Goal: Transaction & Acquisition: Register for event/course

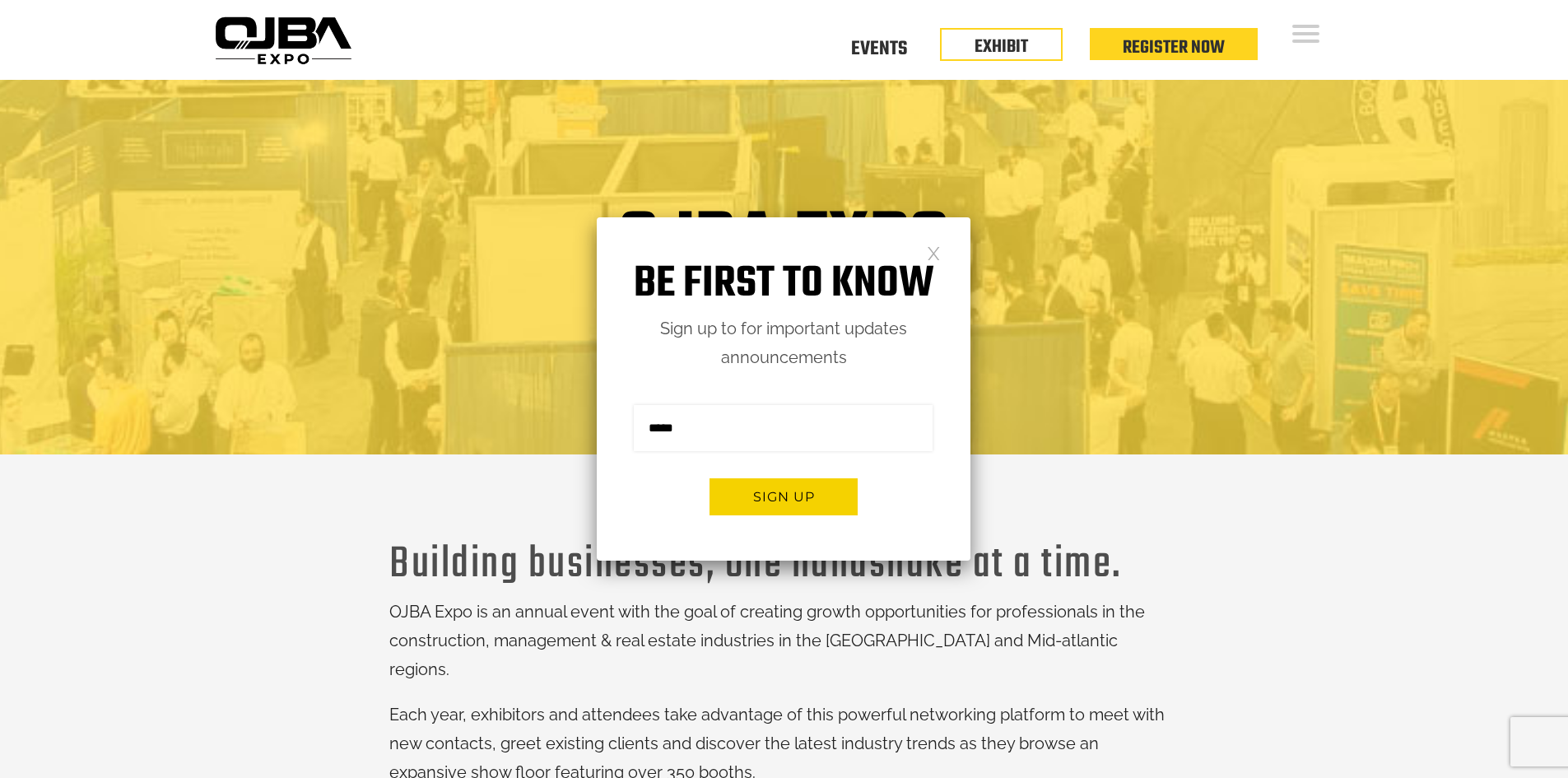
click at [932, 253] on link at bounding box center [934, 252] width 14 height 14
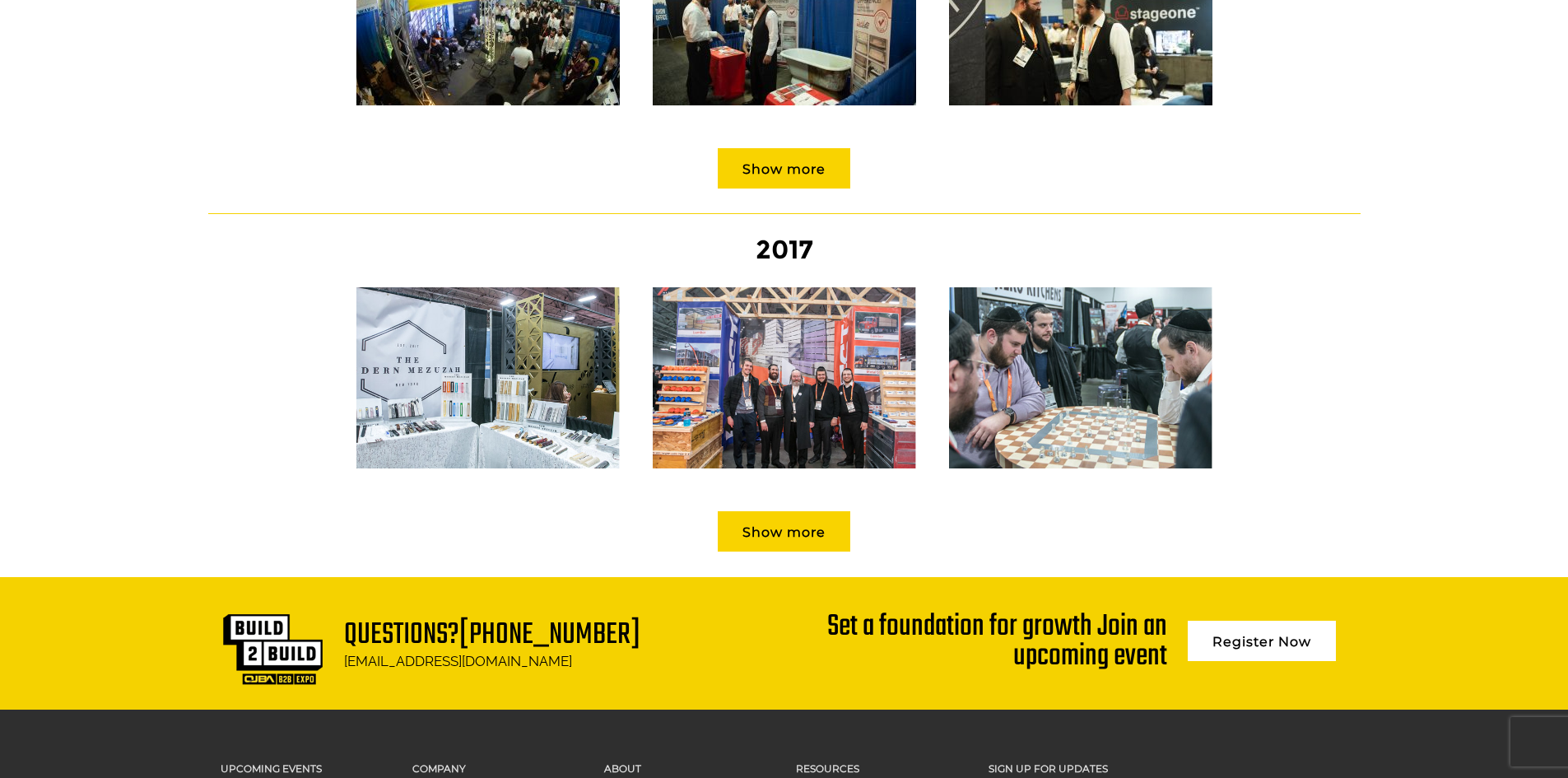
scroll to position [2306, 0]
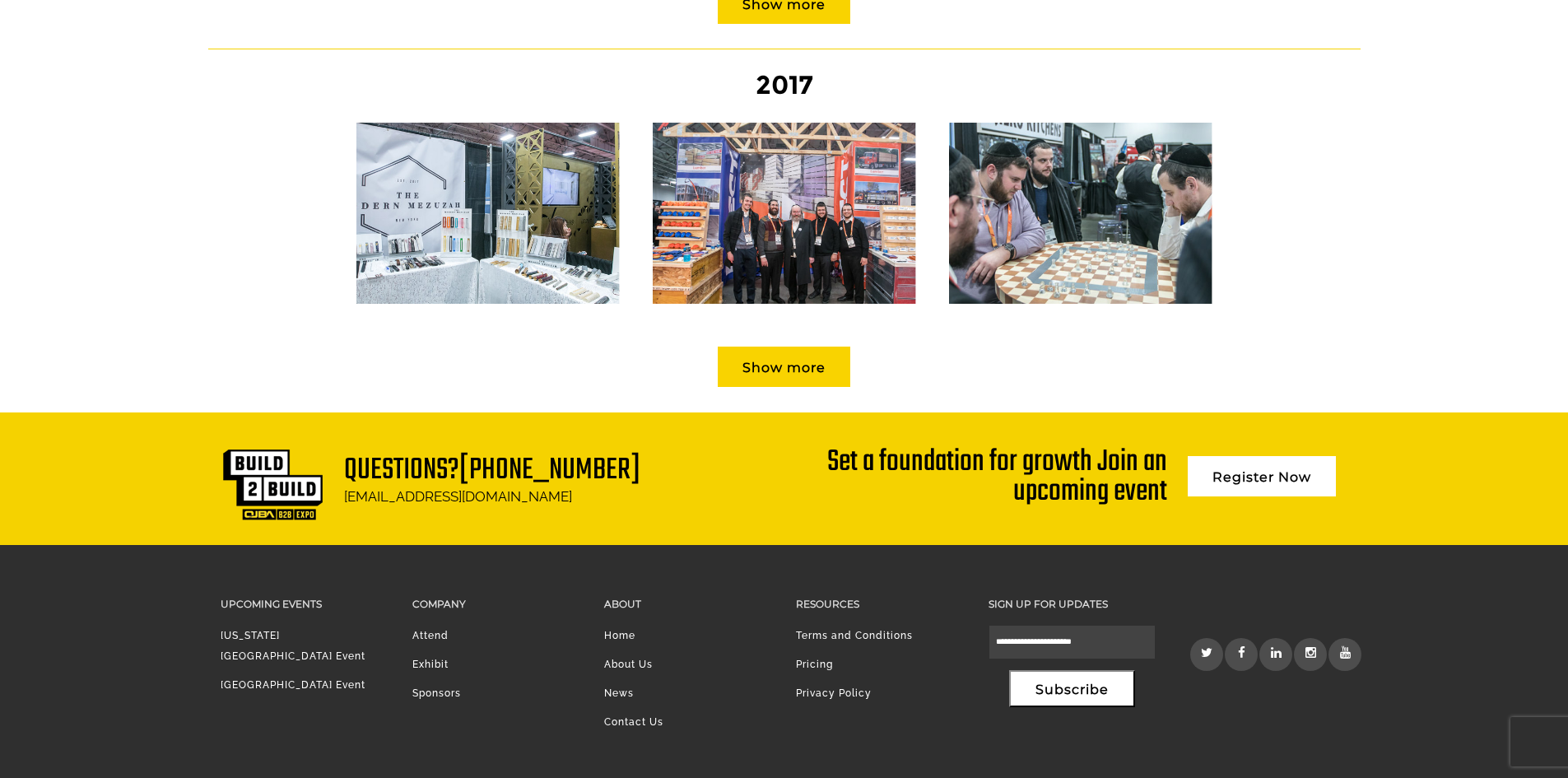
click at [617, 683] on li "News" at bounding box center [688, 697] width 167 height 29
click at [442, 687] on link "Sponsors" at bounding box center [437, 693] width 49 height 12
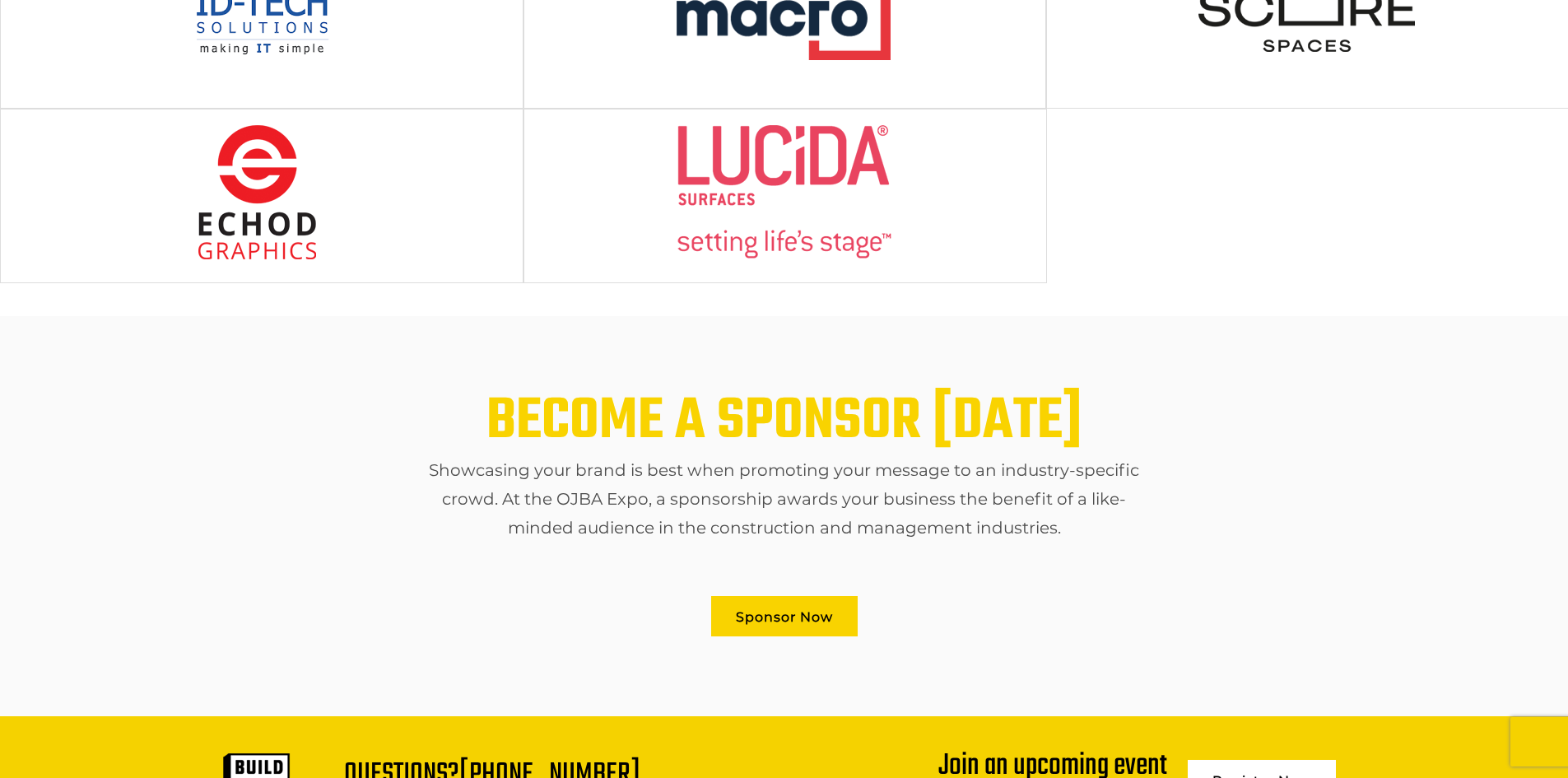
scroll to position [980, 0]
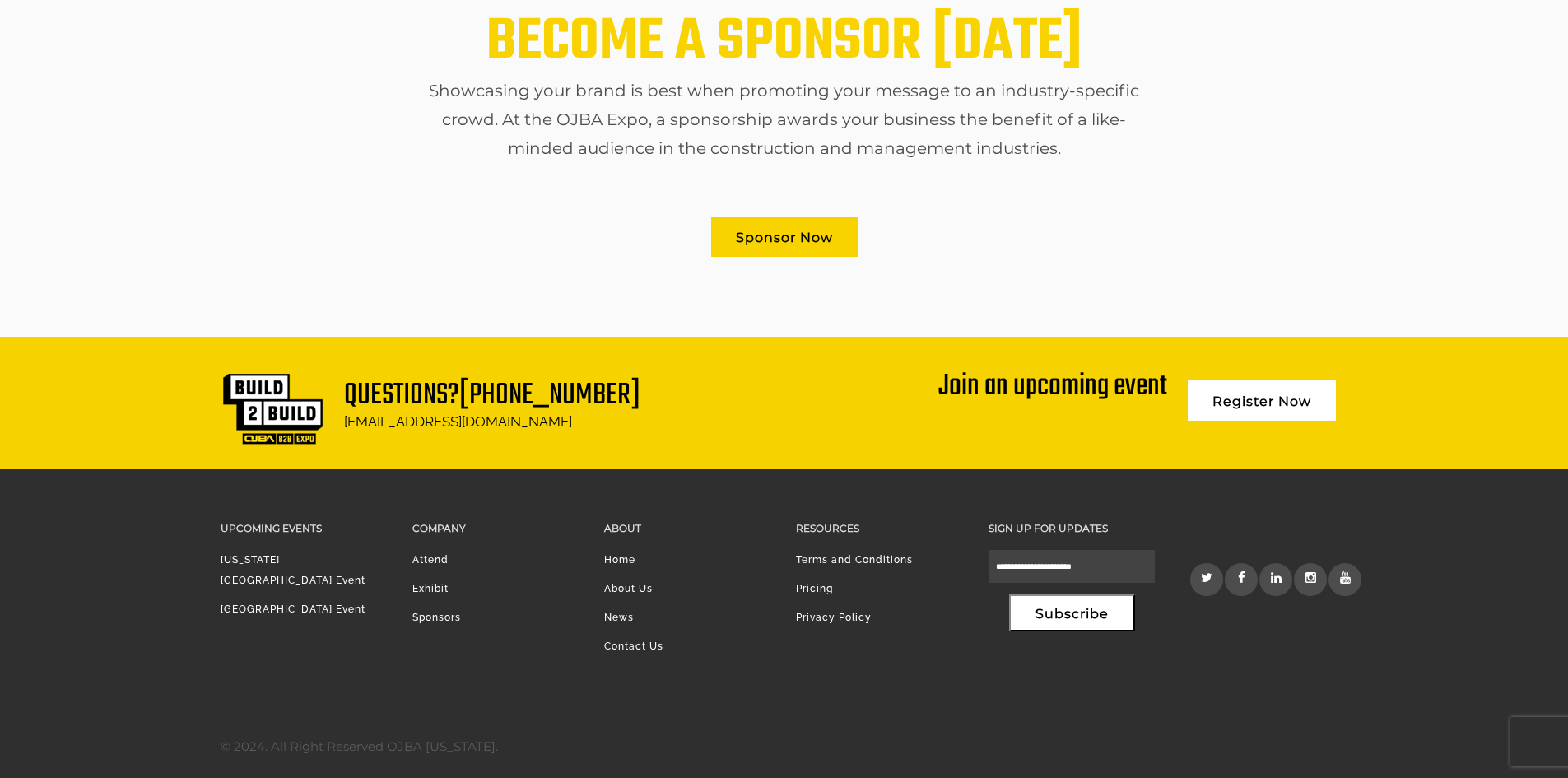
click at [272, 603] on link "[GEOGRAPHIC_DATA] Event" at bounding box center [292, 609] width 145 height 12
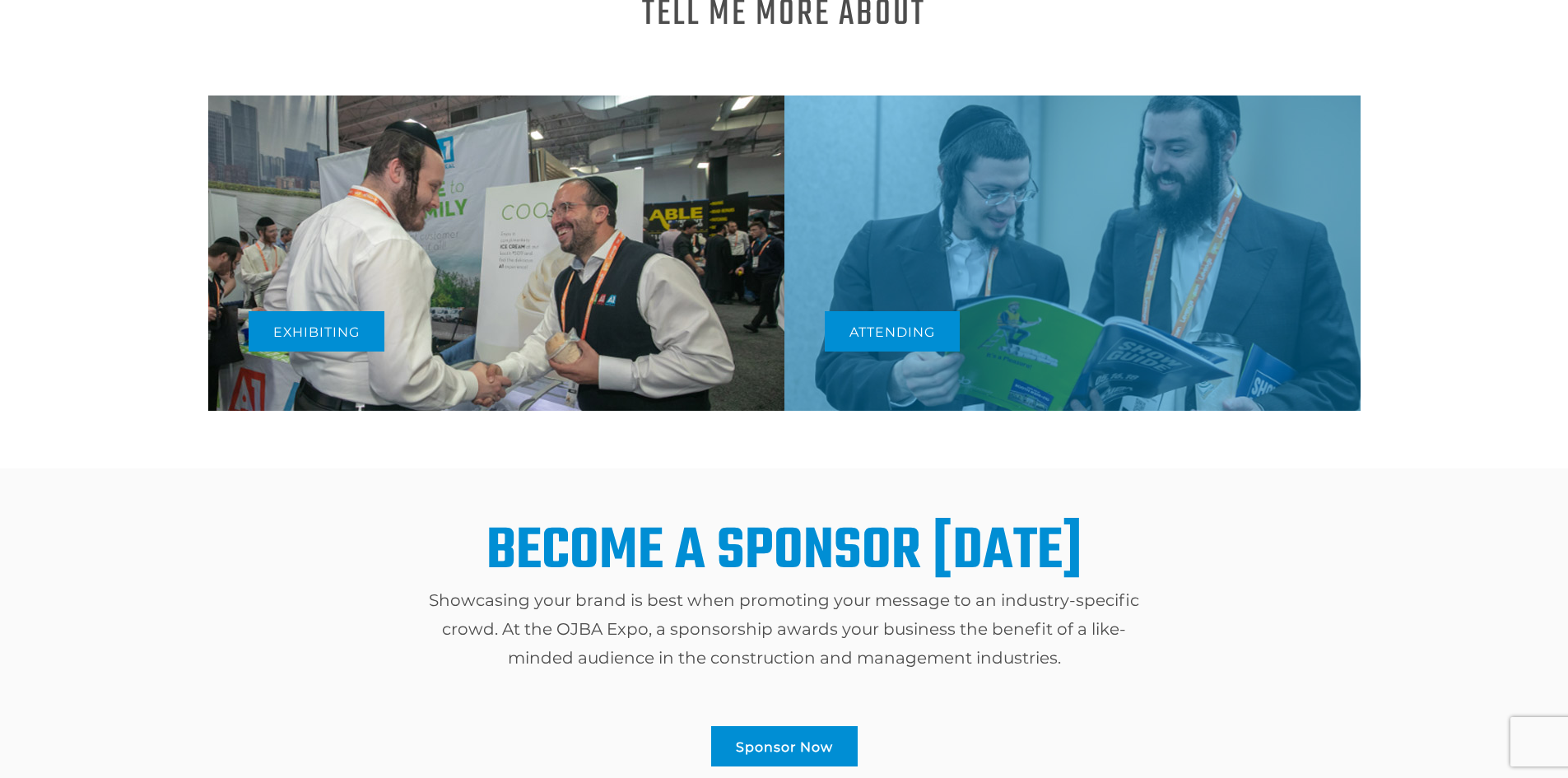
scroll to position [906, 0]
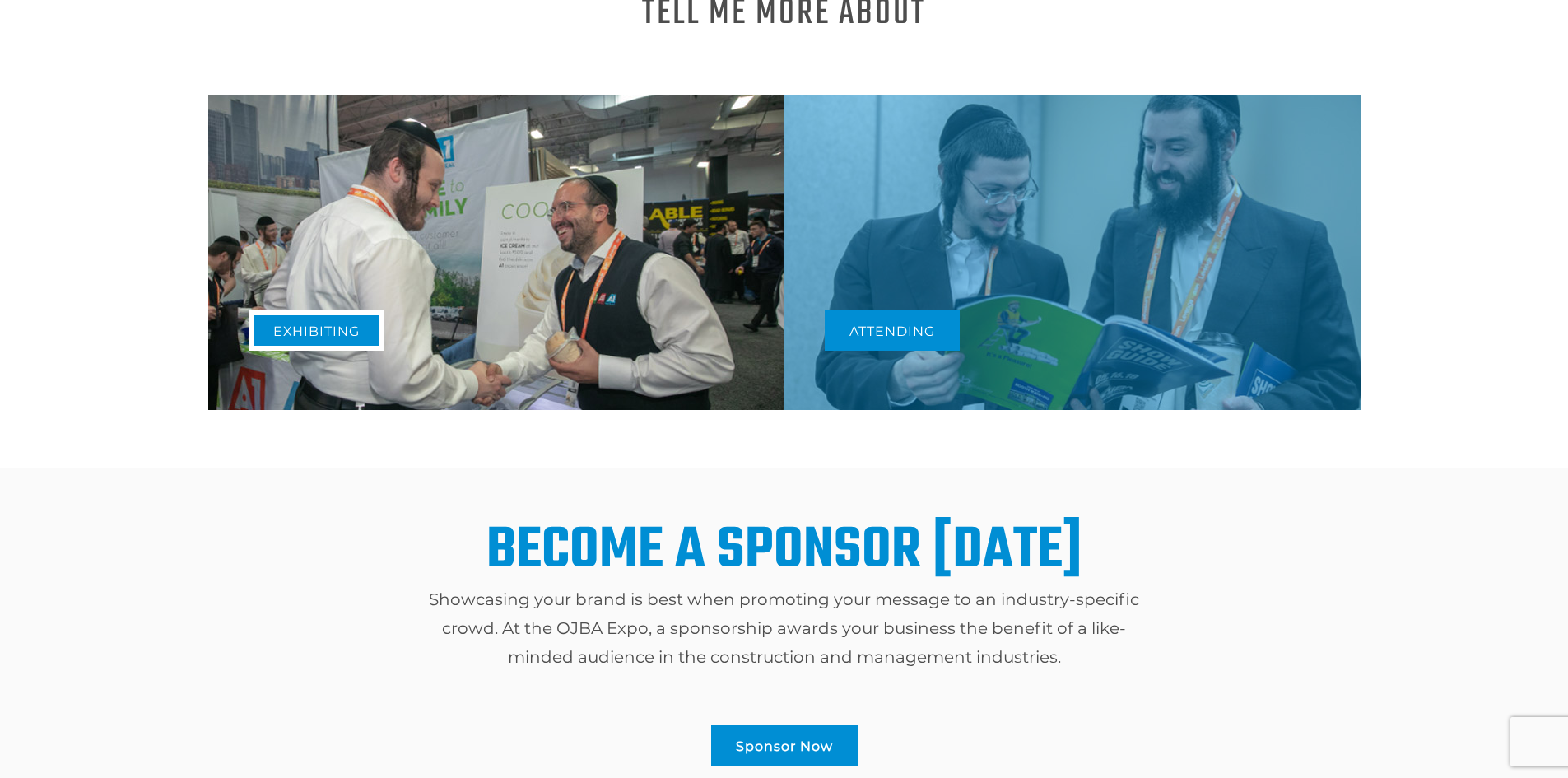
click at [299, 325] on link "Exhibiting" at bounding box center [316, 330] width 136 height 40
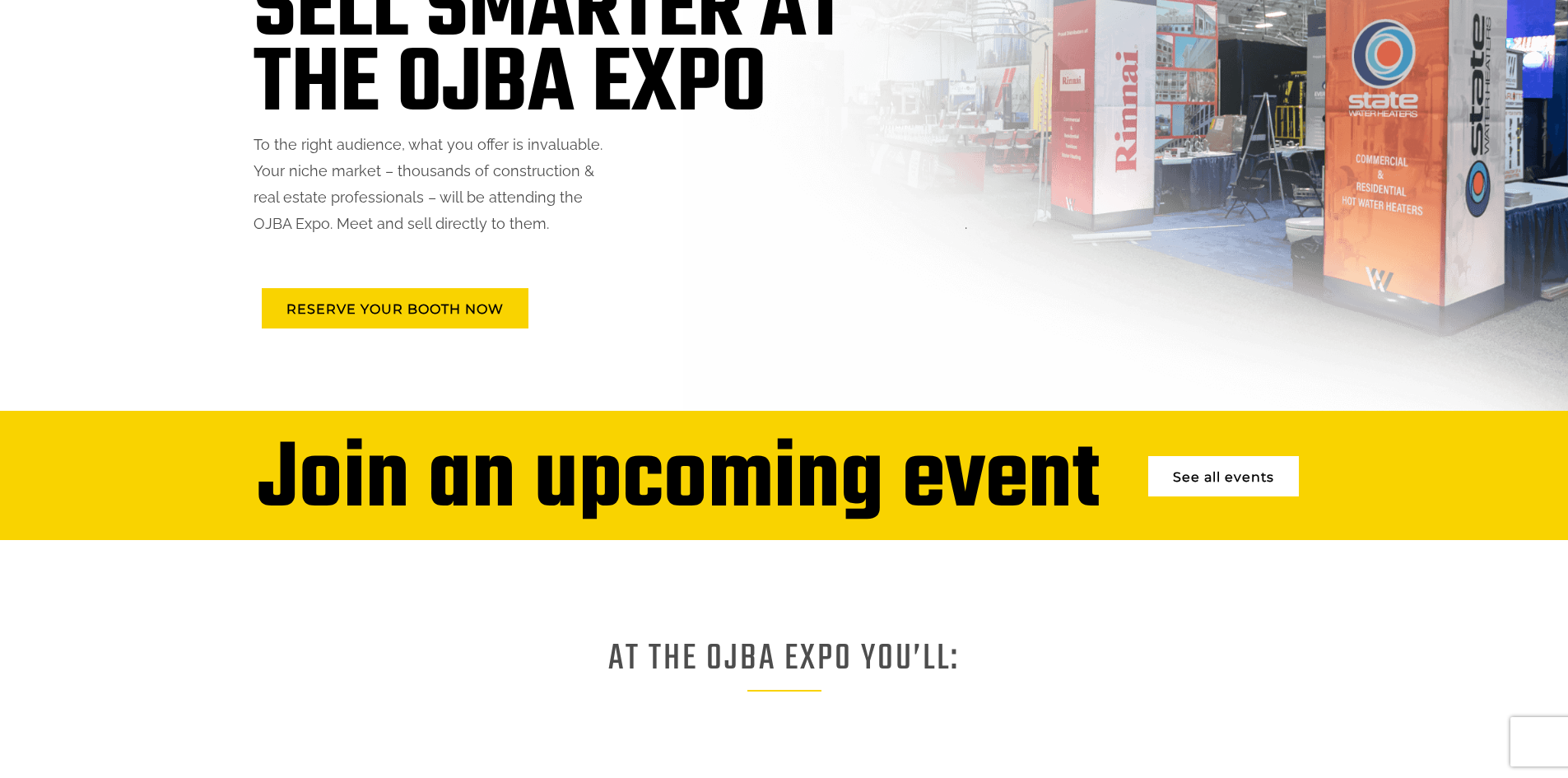
scroll to position [93, 0]
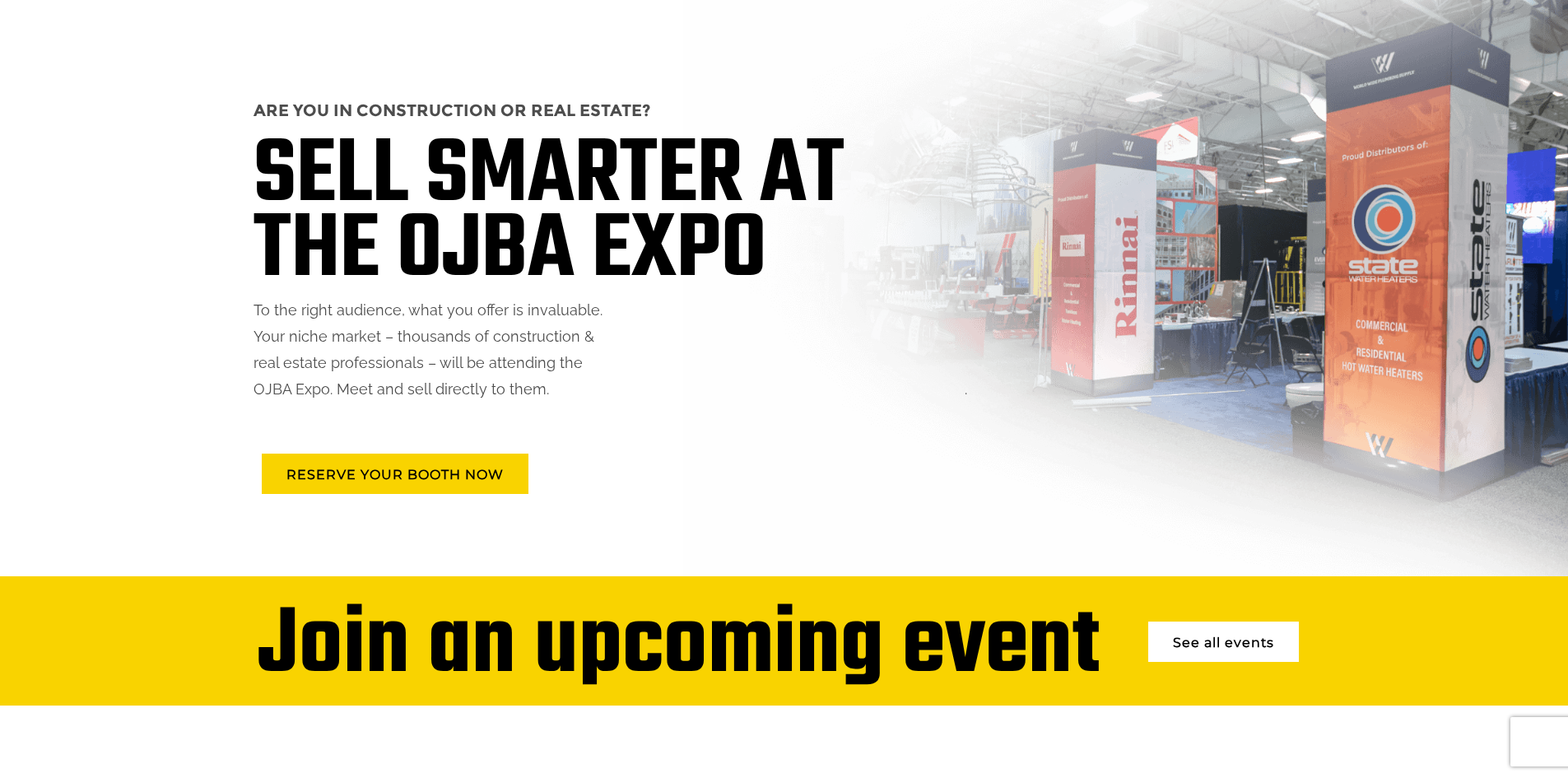
click at [1206, 650] on link "See all events" at bounding box center [1223, 641] width 151 height 40
